Goal: Navigation & Orientation: Find specific page/section

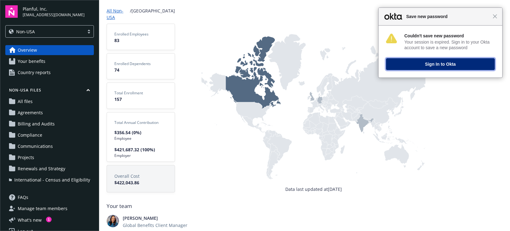
click at [456, 63] on button "Sign In to Okta" at bounding box center [440, 64] width 109 height 12
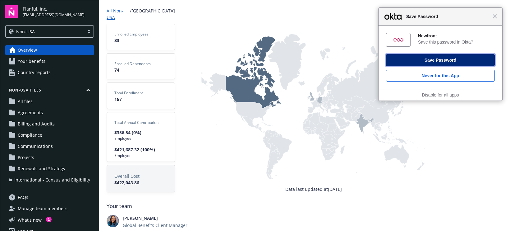
click at [450, 60] on button "Save Password" at bounding box center [440, 60] width 109 height 12
